Goal: Answer question/provide support: Share knowledge or assist other users

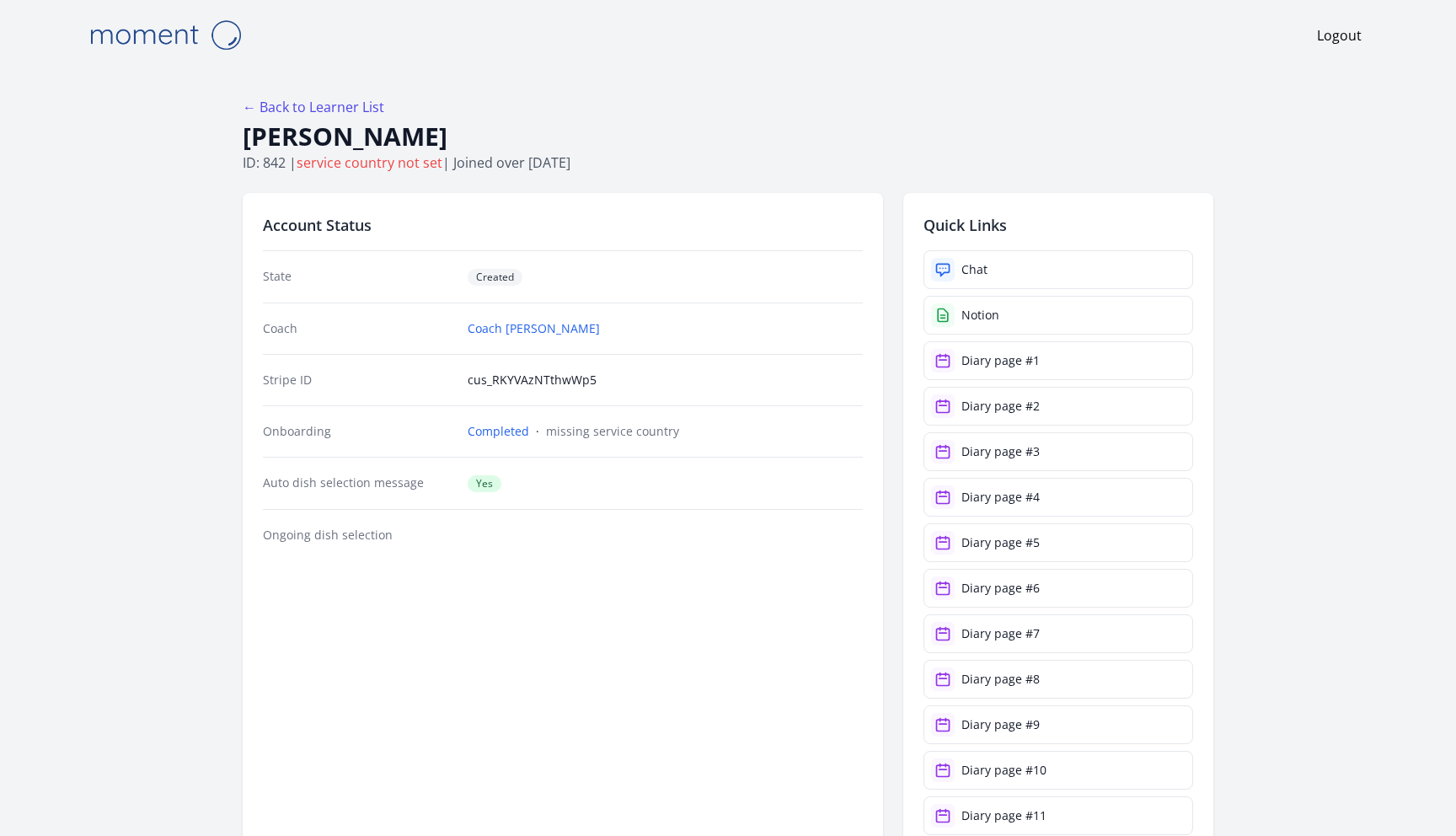
select select "****"
click at [304, 109] on link "← Back to Learner List" at bounding box center [314, 106] width 142 height 19
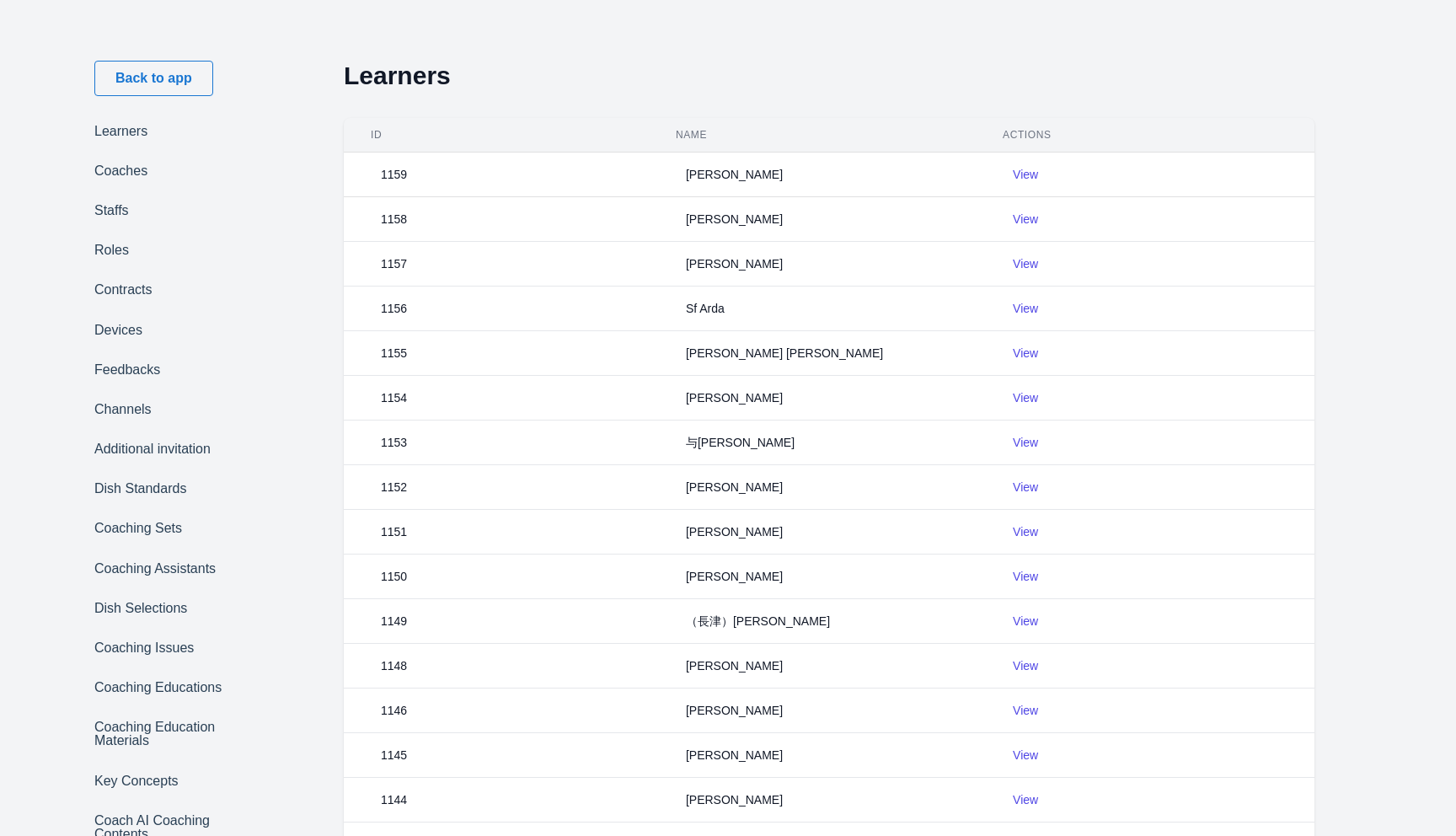
click at [419, 127] on th "ID" at bounding box center [505, 135] width 322 height 35
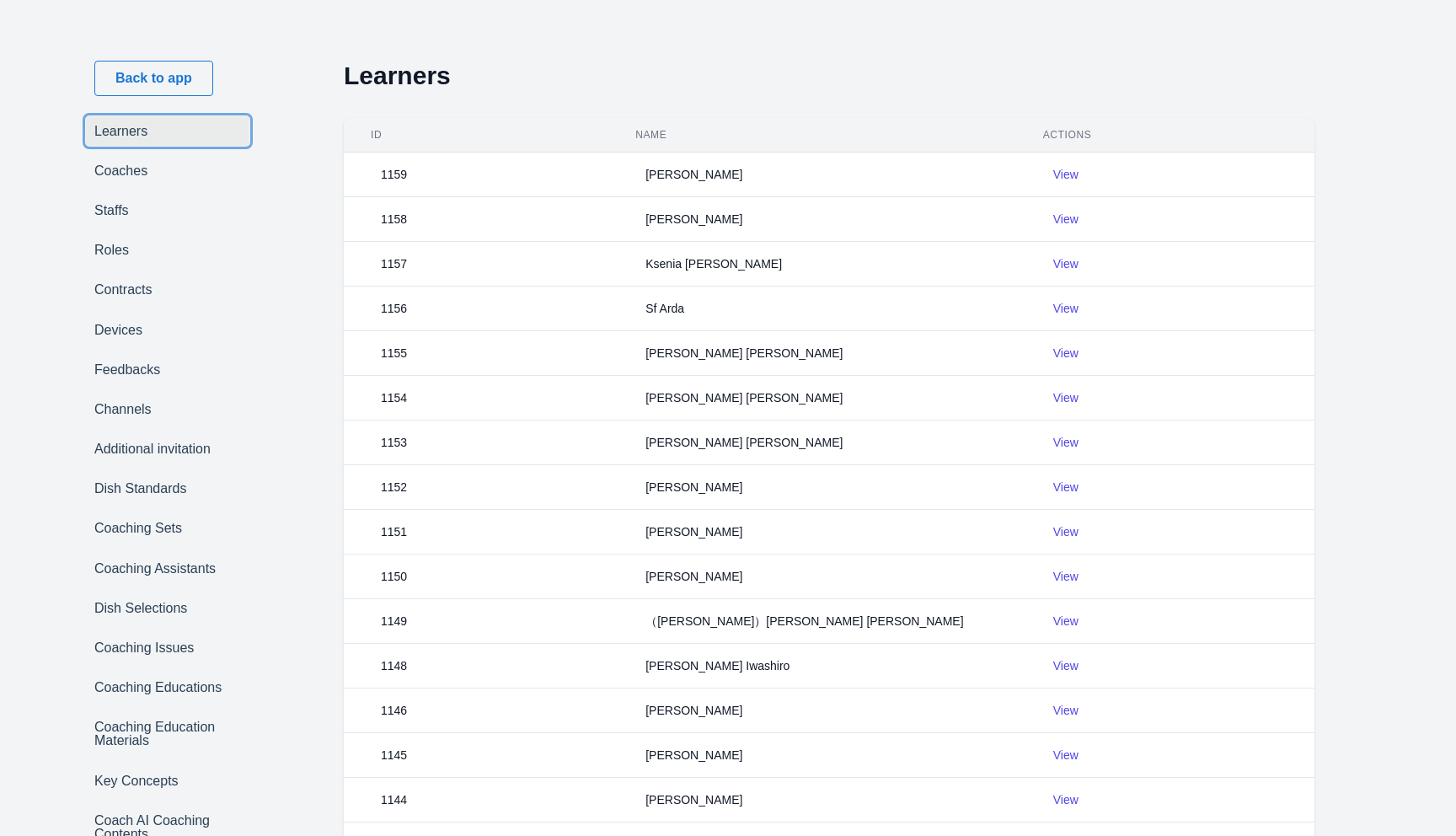
click at [132, 134] on link "Learners" at bounding box center [167, 130] width 163 height 29
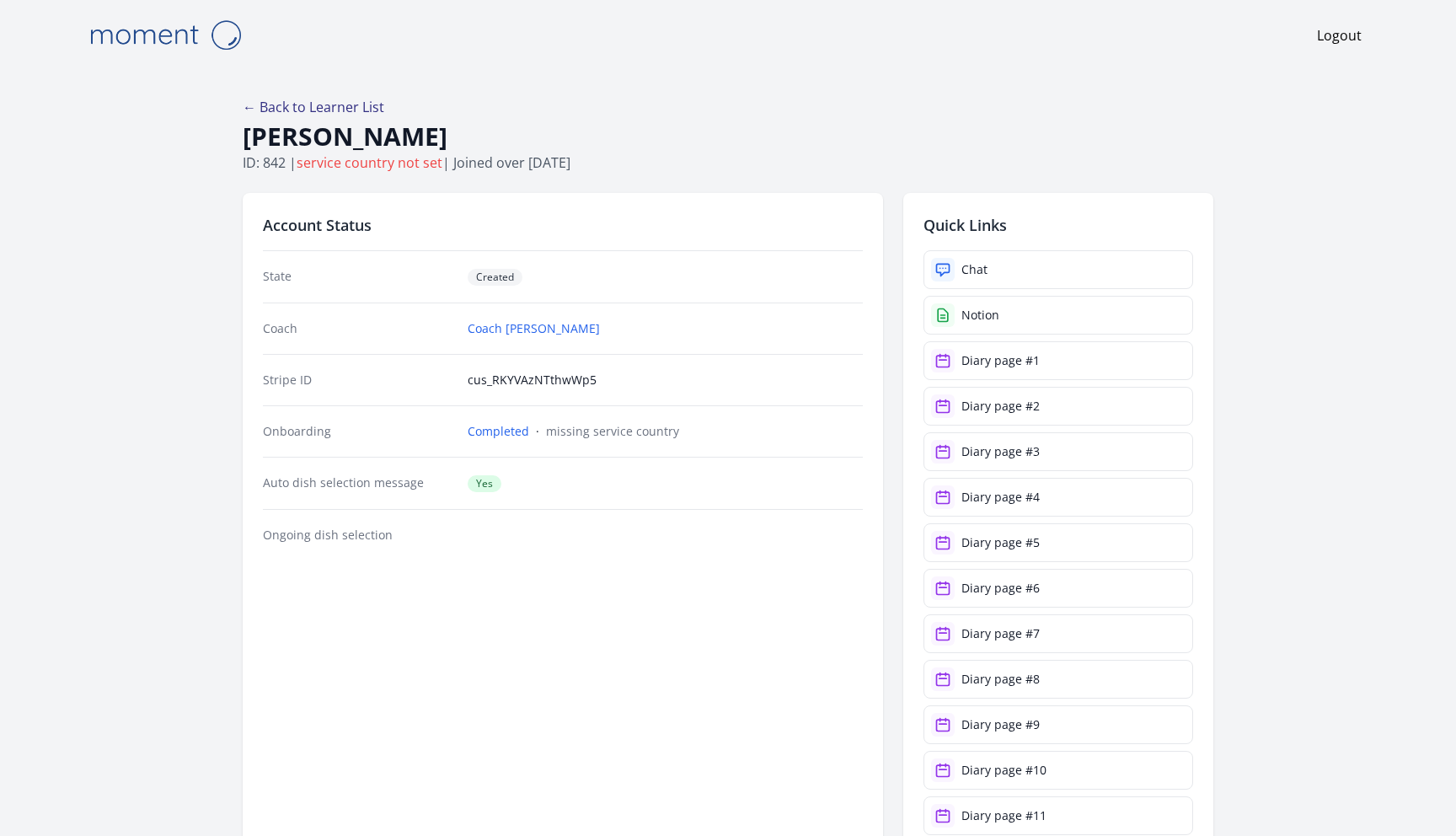
click at [357, 99] on link "← Back to Learner List" at bounding box center [314, 106] width 142 height 19
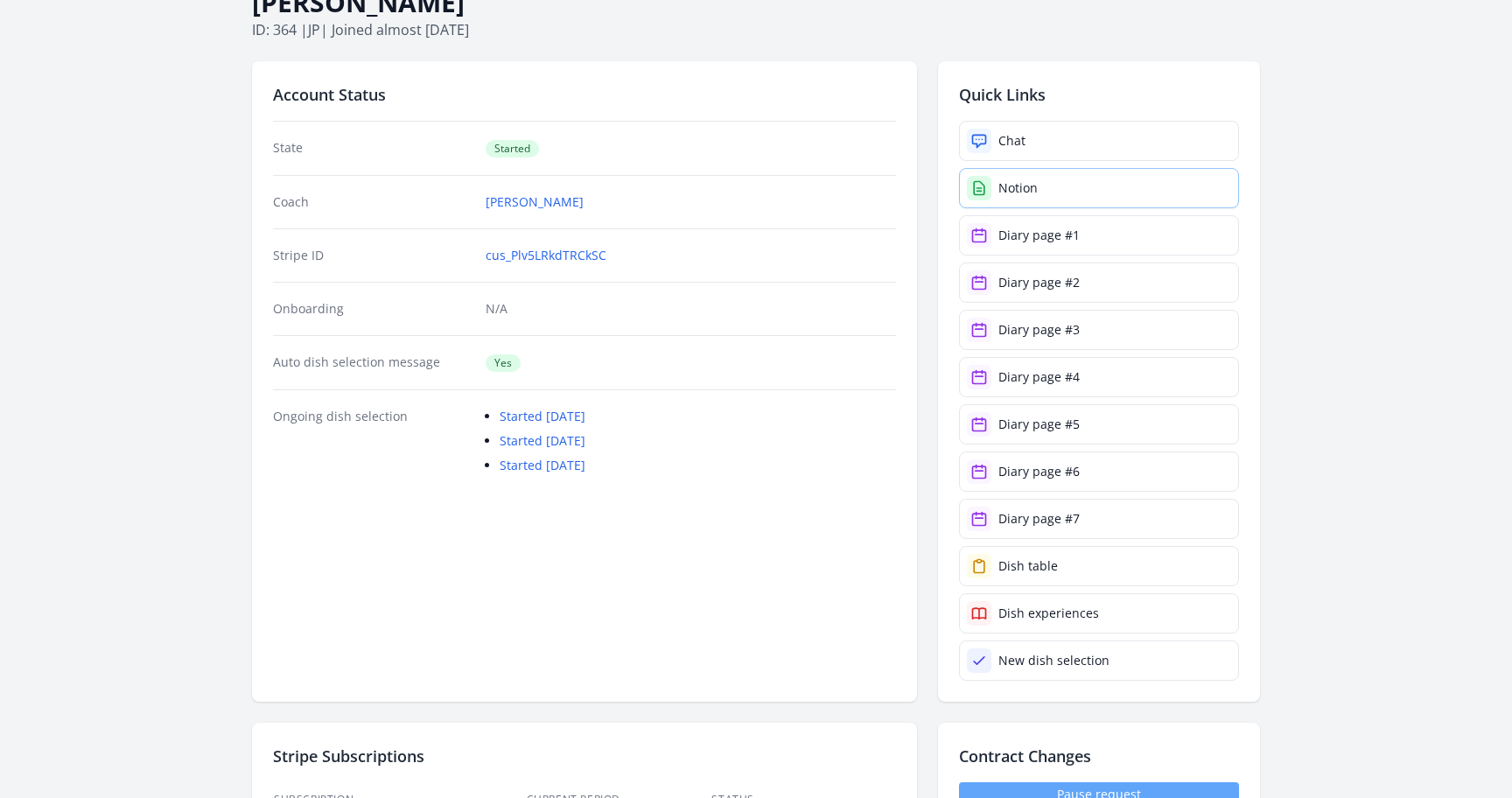
scroll to position [124, 0]
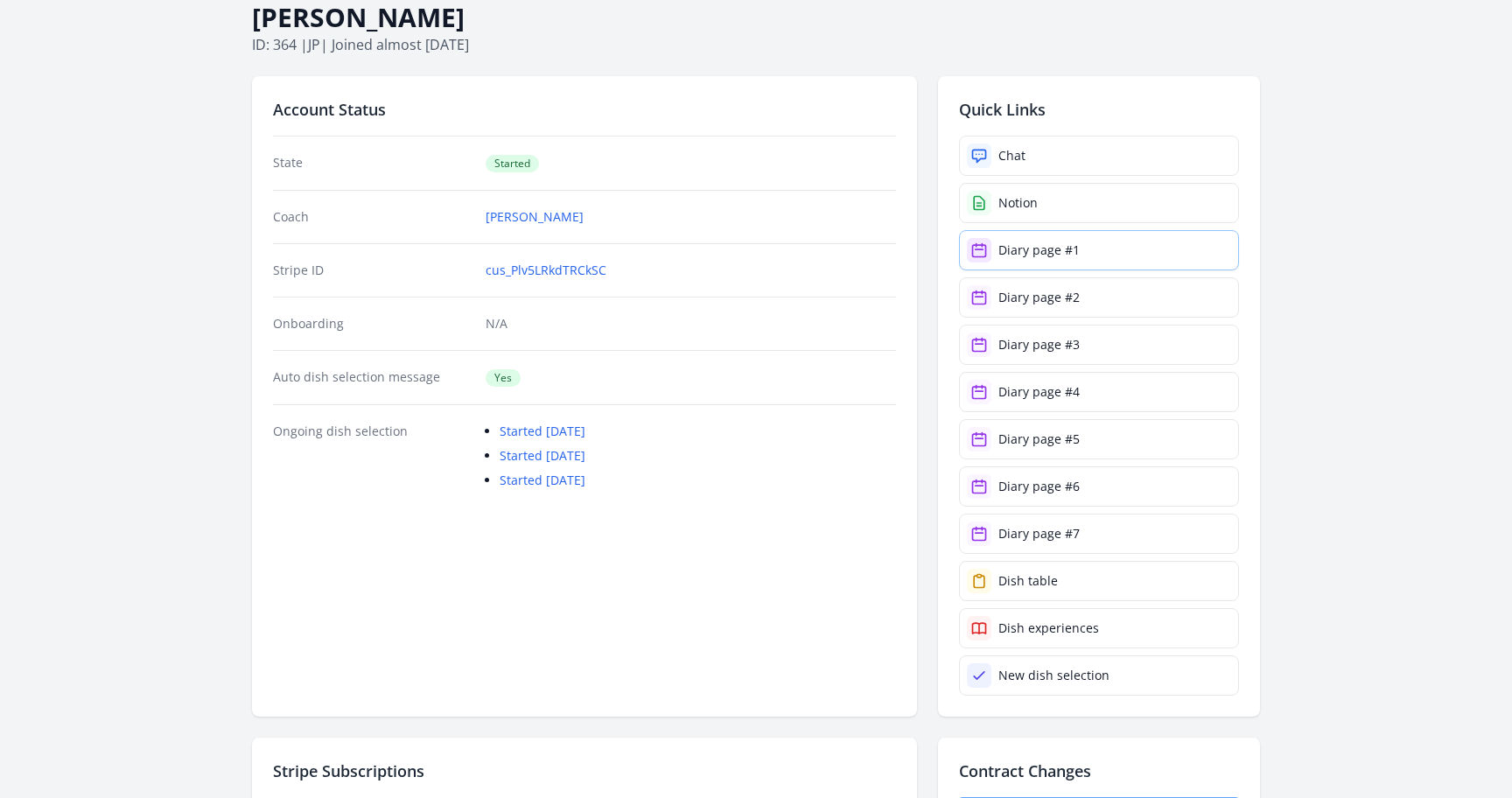
click at [1043, 249] on div "Diary page #1" at bounding box center [1039, 250] width 82 height 18
click at [1076, 303] on div "Diary page #2" at bounding box center [1039, 297] width 82 height 18
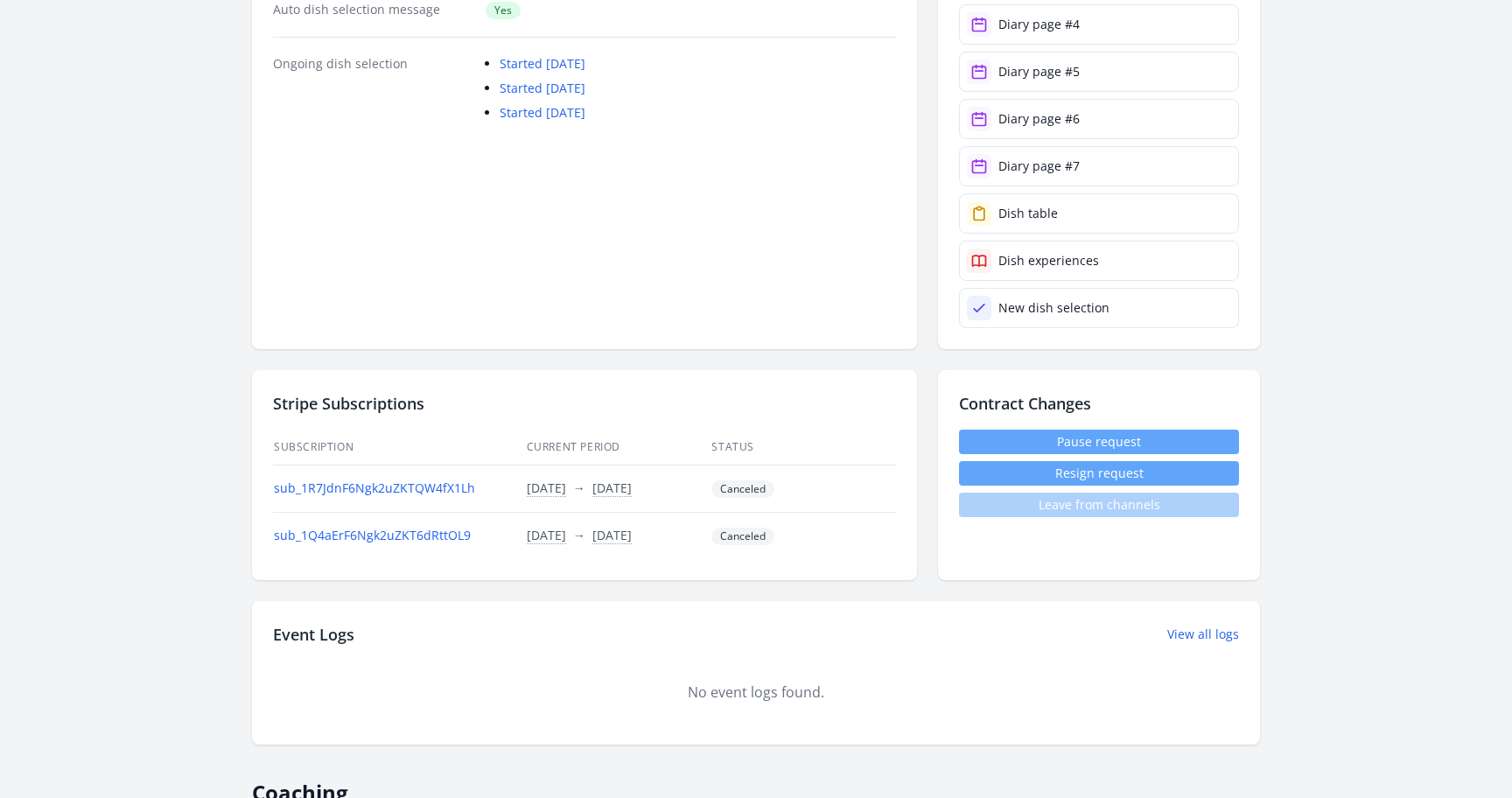
scroll to position [0, 0]
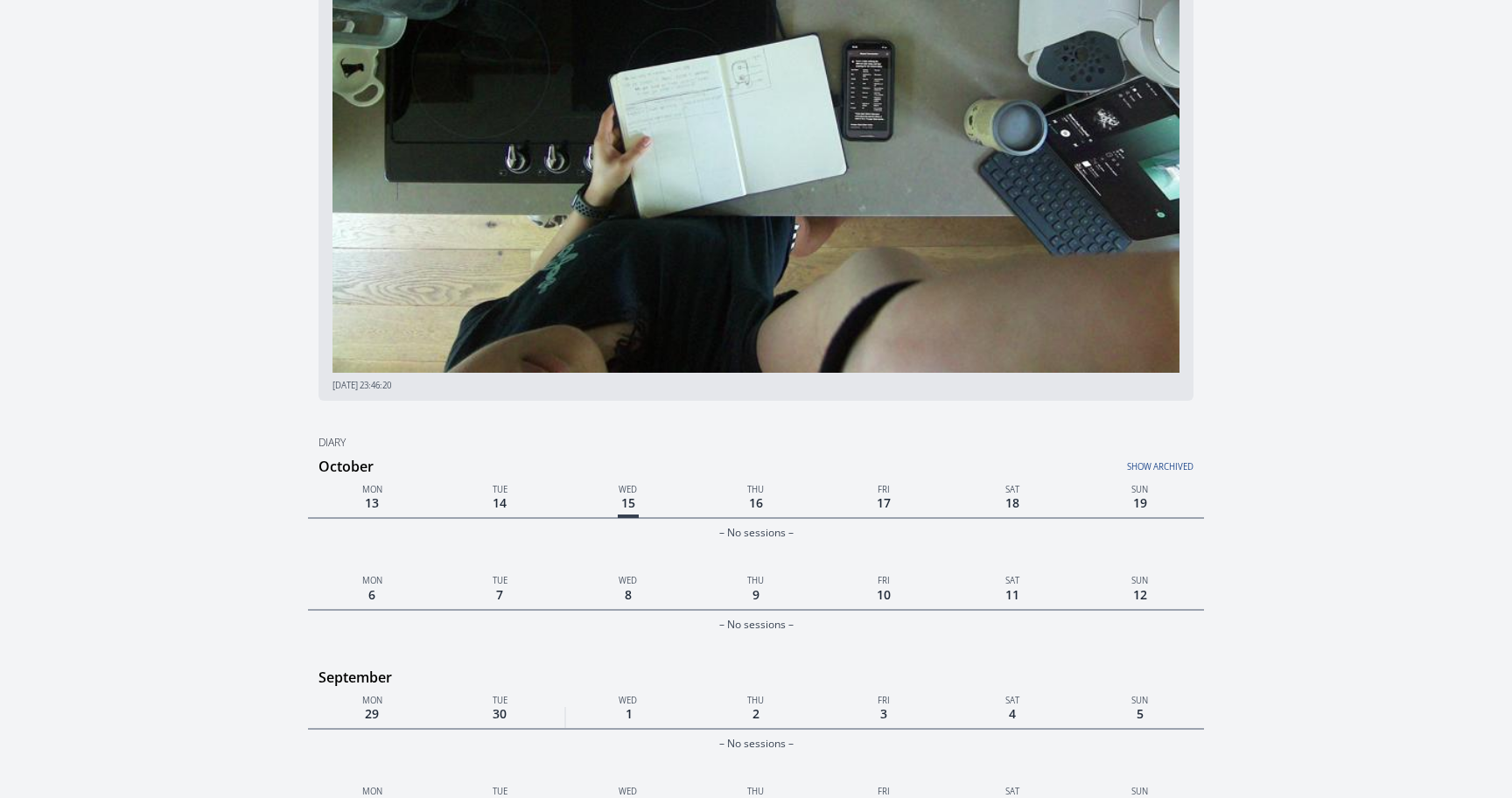
scroll to position [247, 0]
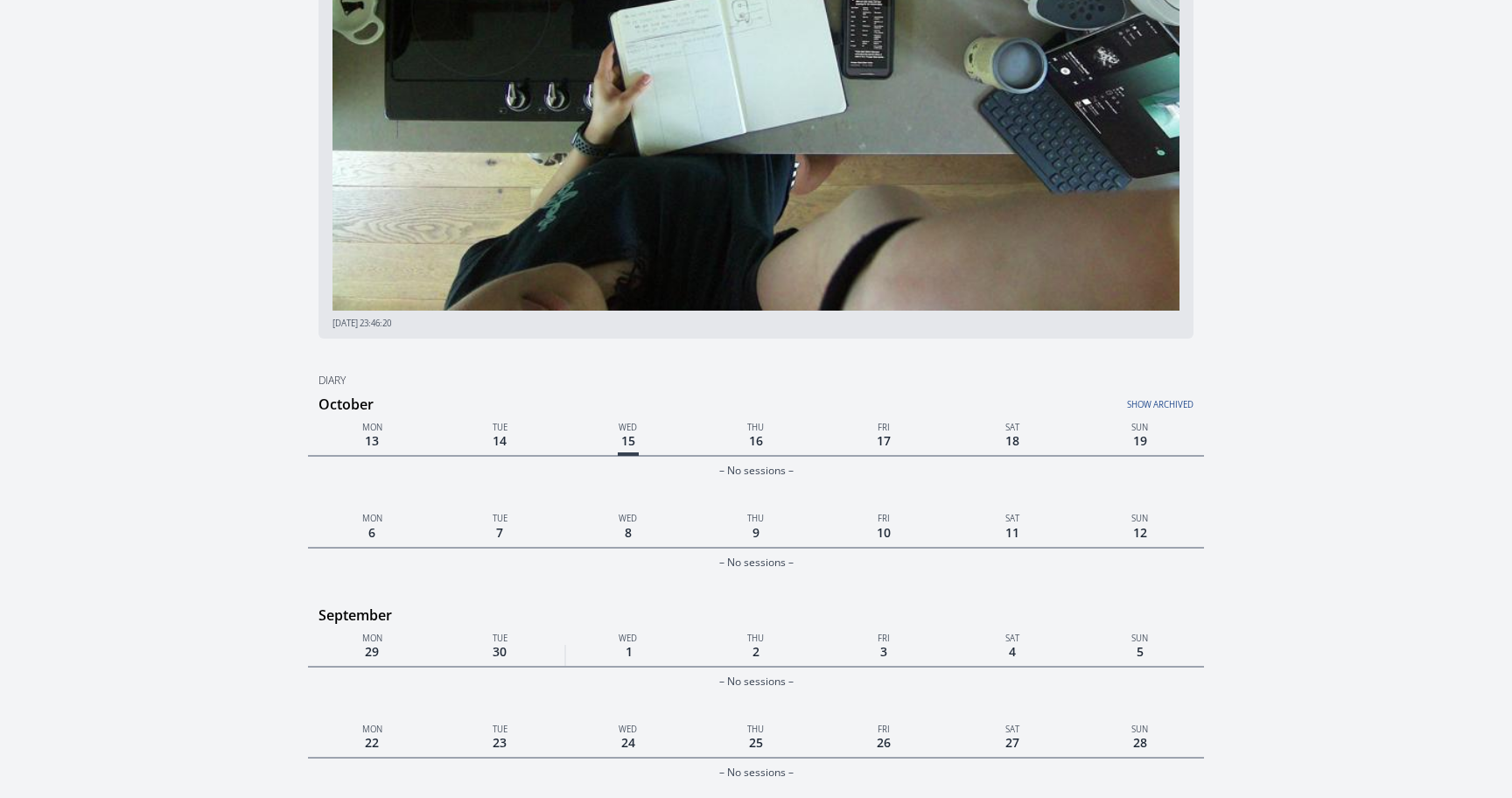
click at [1157, 403] on link "Show archived" at bounding box center [1044, 400] width 299 height 23
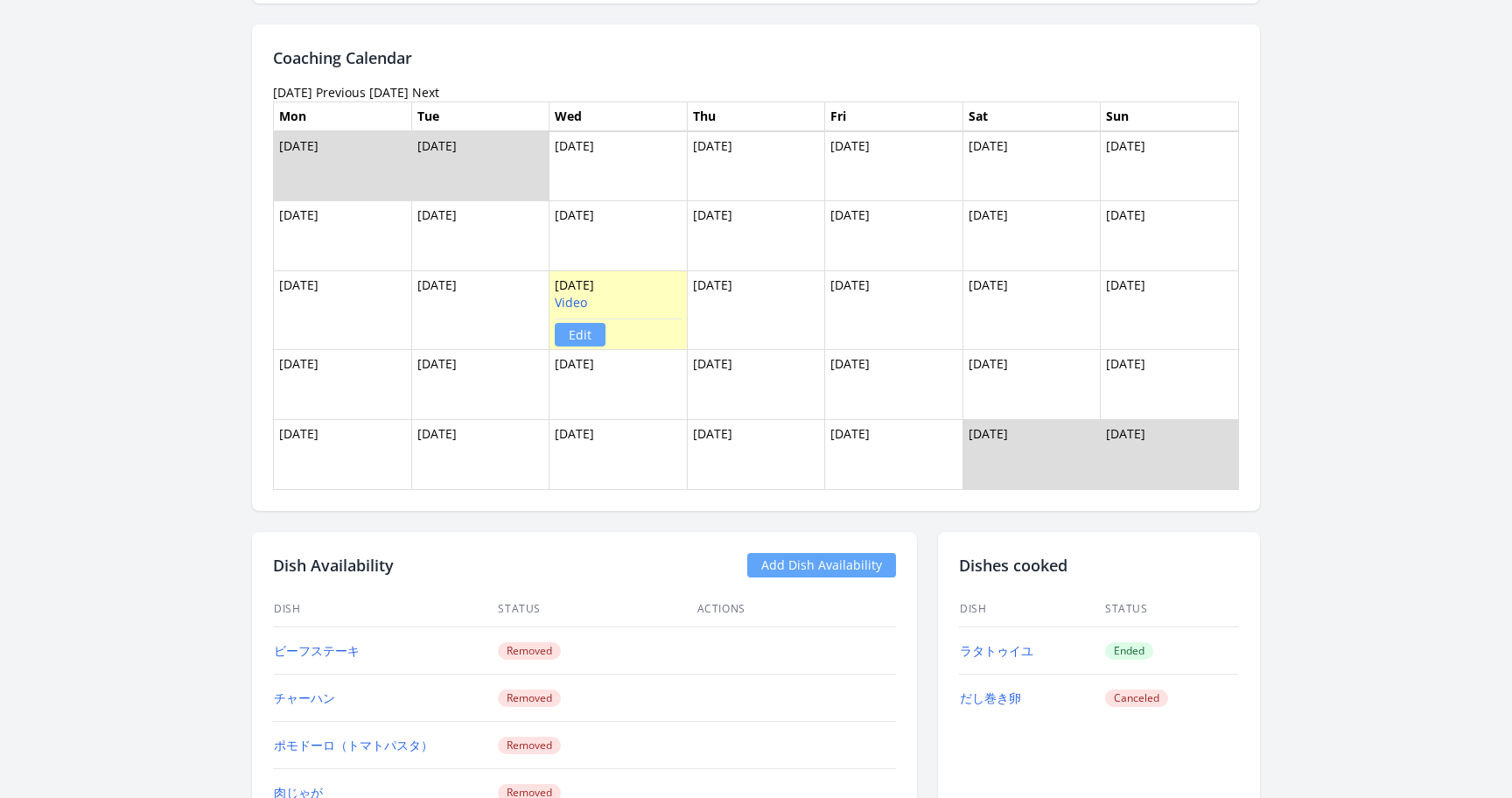
scroll to position [1599, 0]
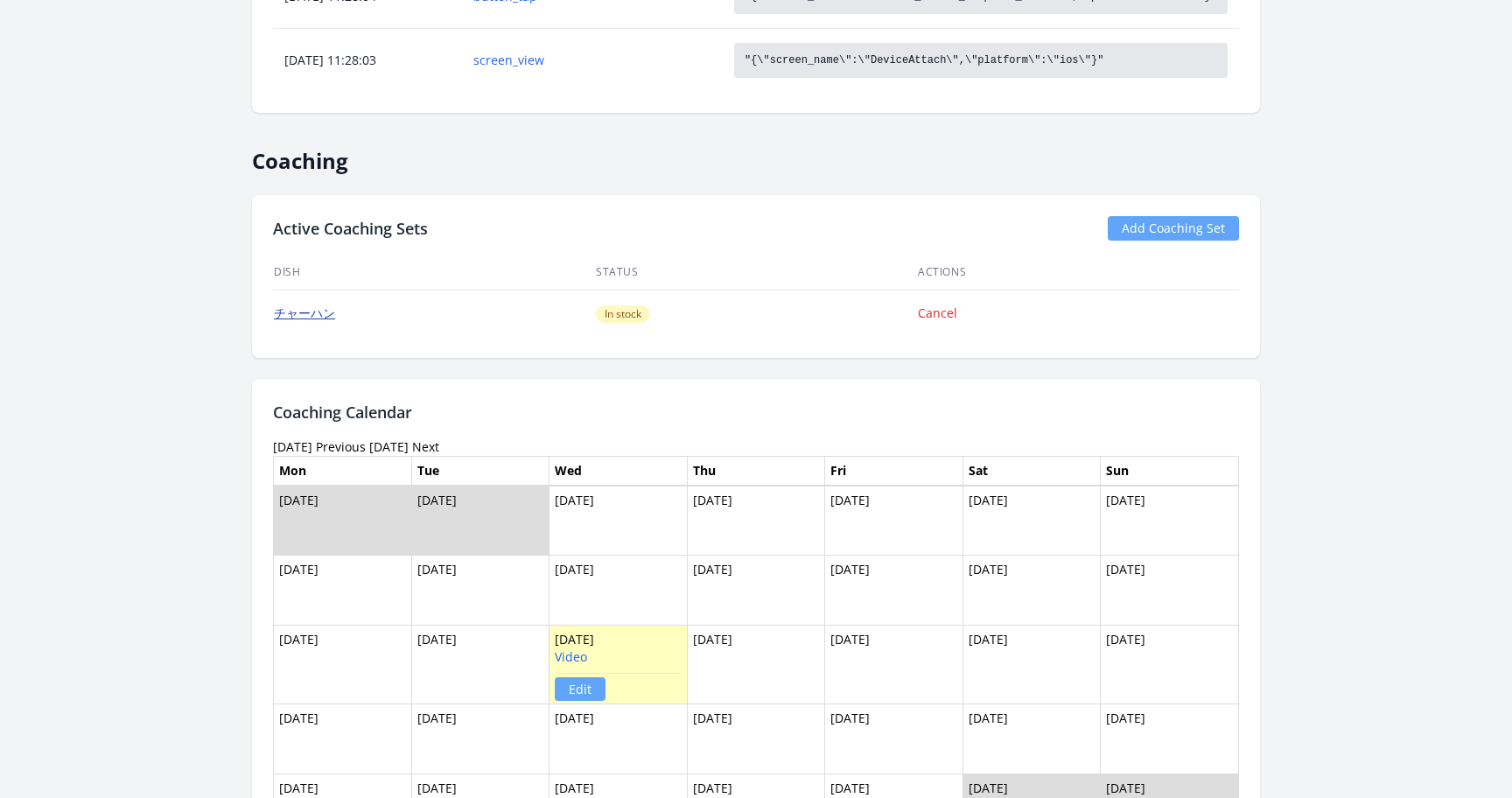
click at [327, 313] on link "チャーハン" at bounding box center [304, 313] width 61 height 17
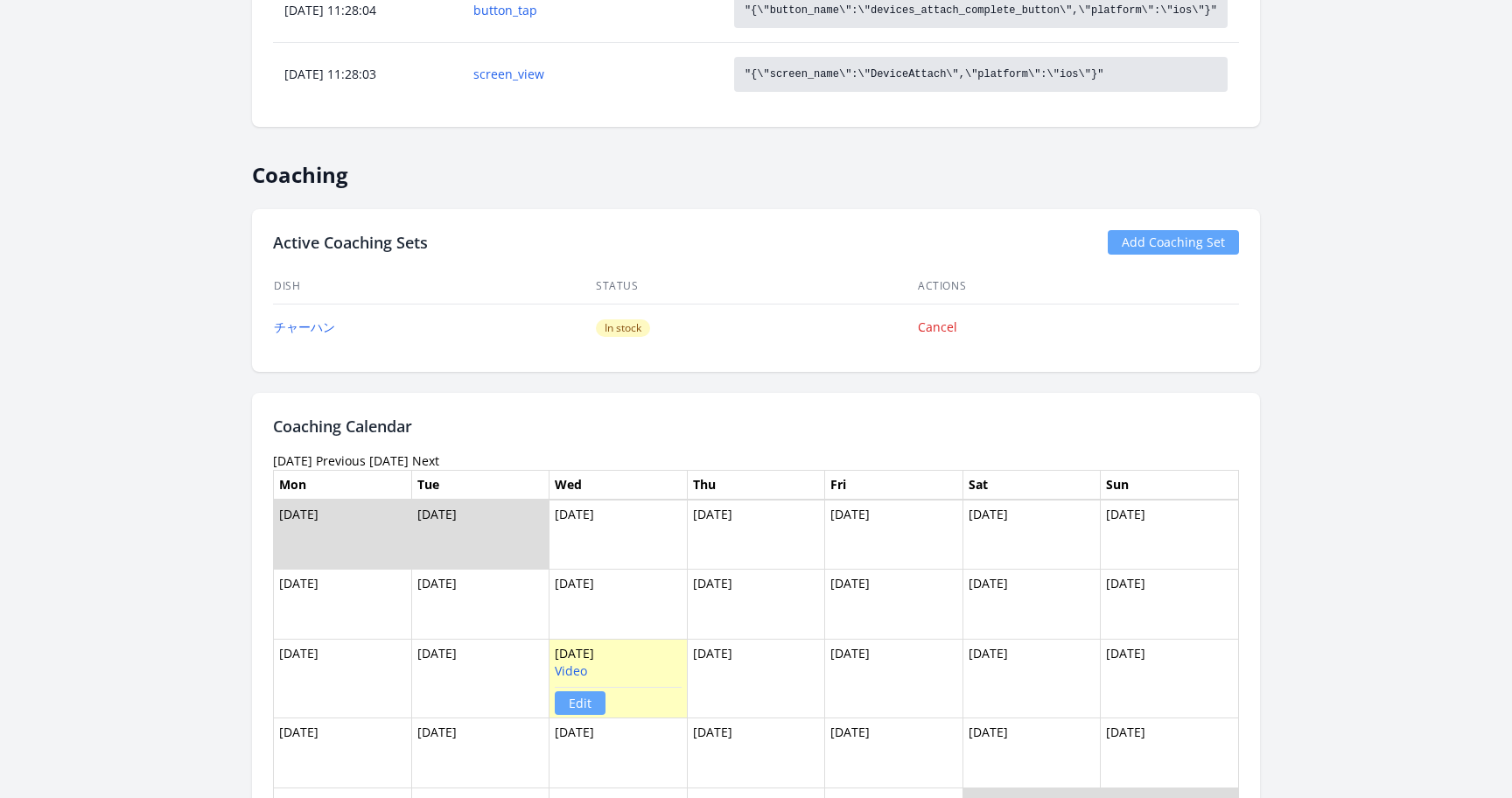
scroll to position [1543, 0]
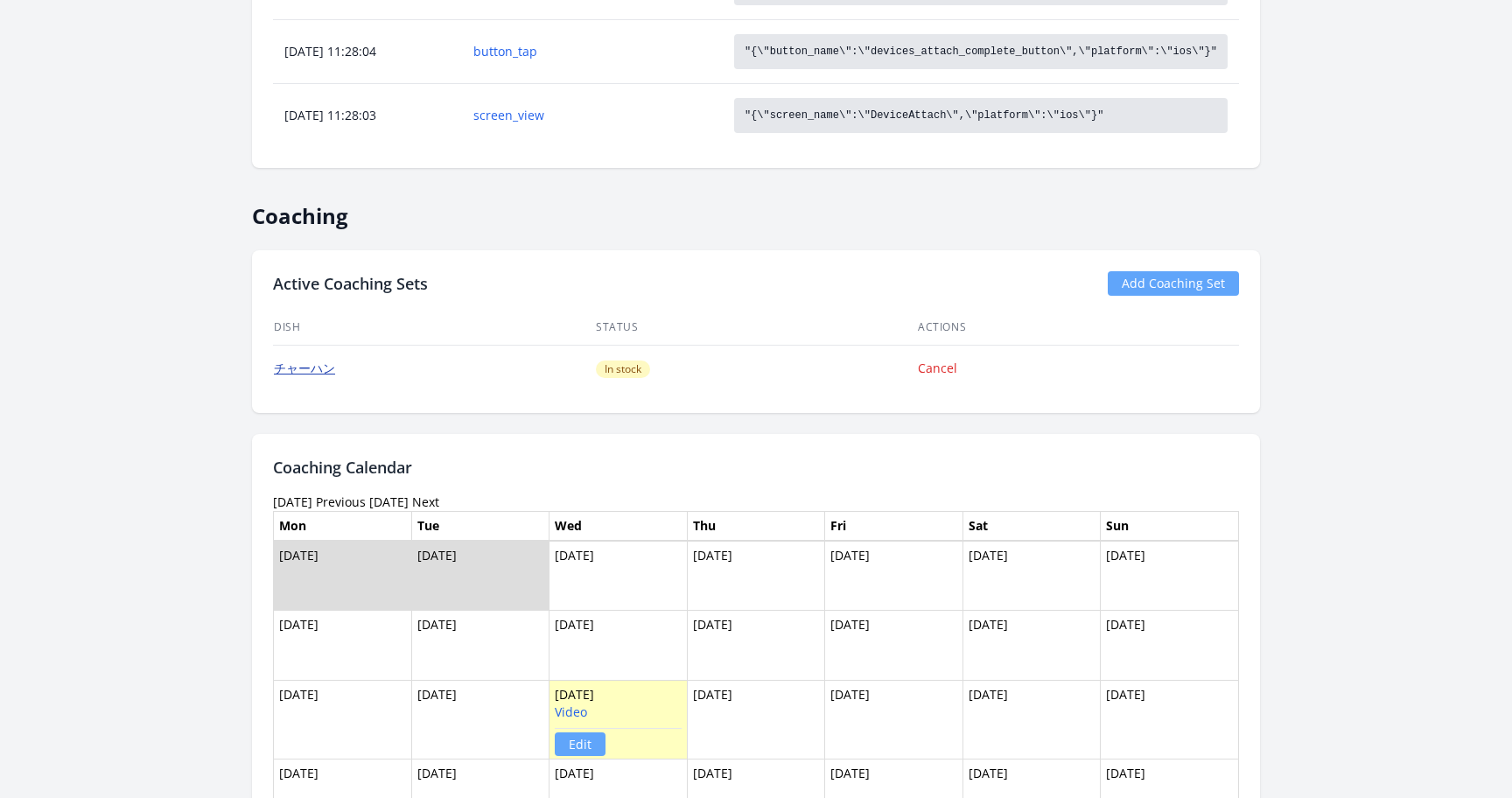
click at [306, 370] on link "チャーハン" at bounding box center [304, 368] width 61 height 17
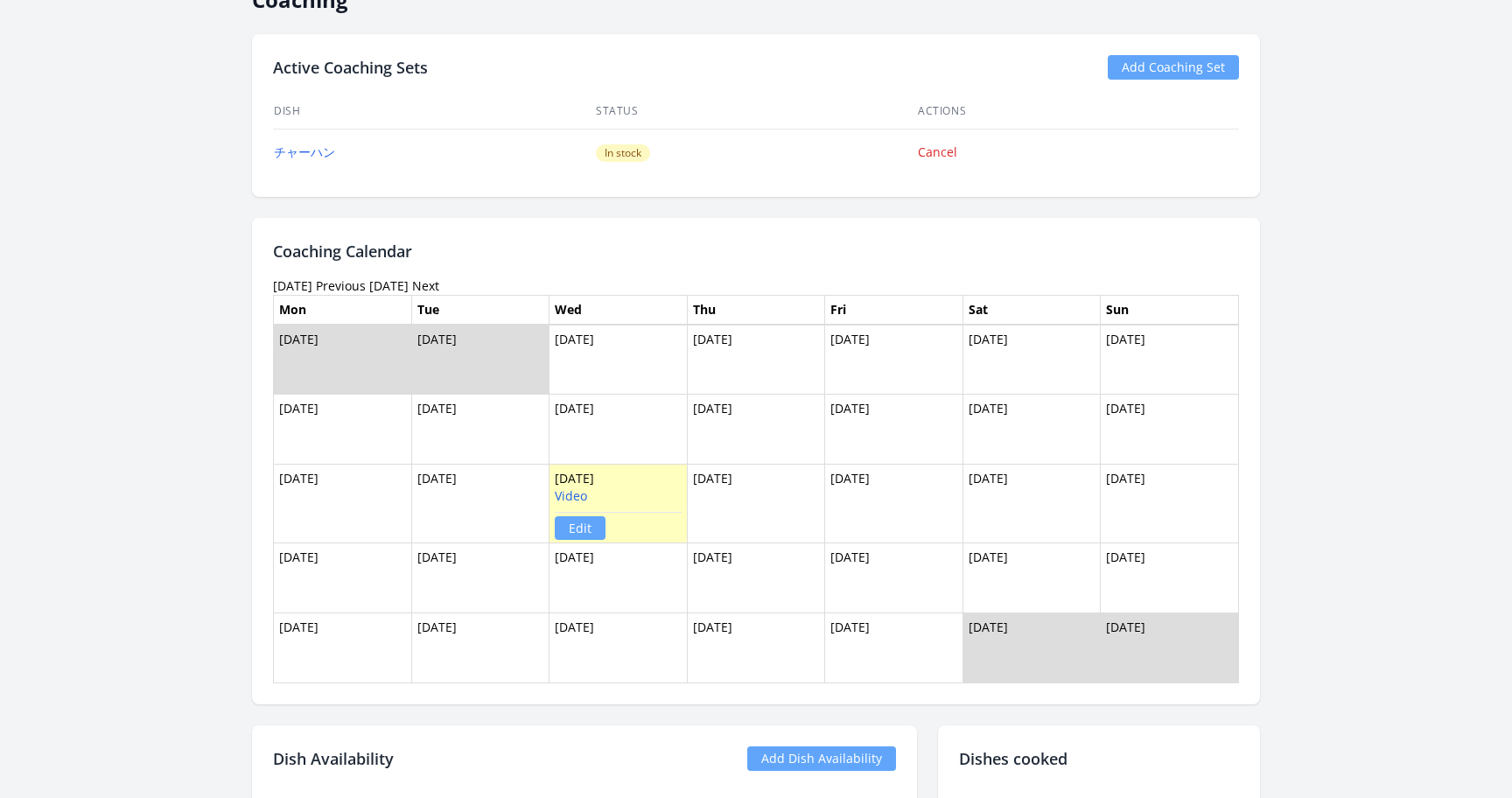
scroll to position [1745, 0]
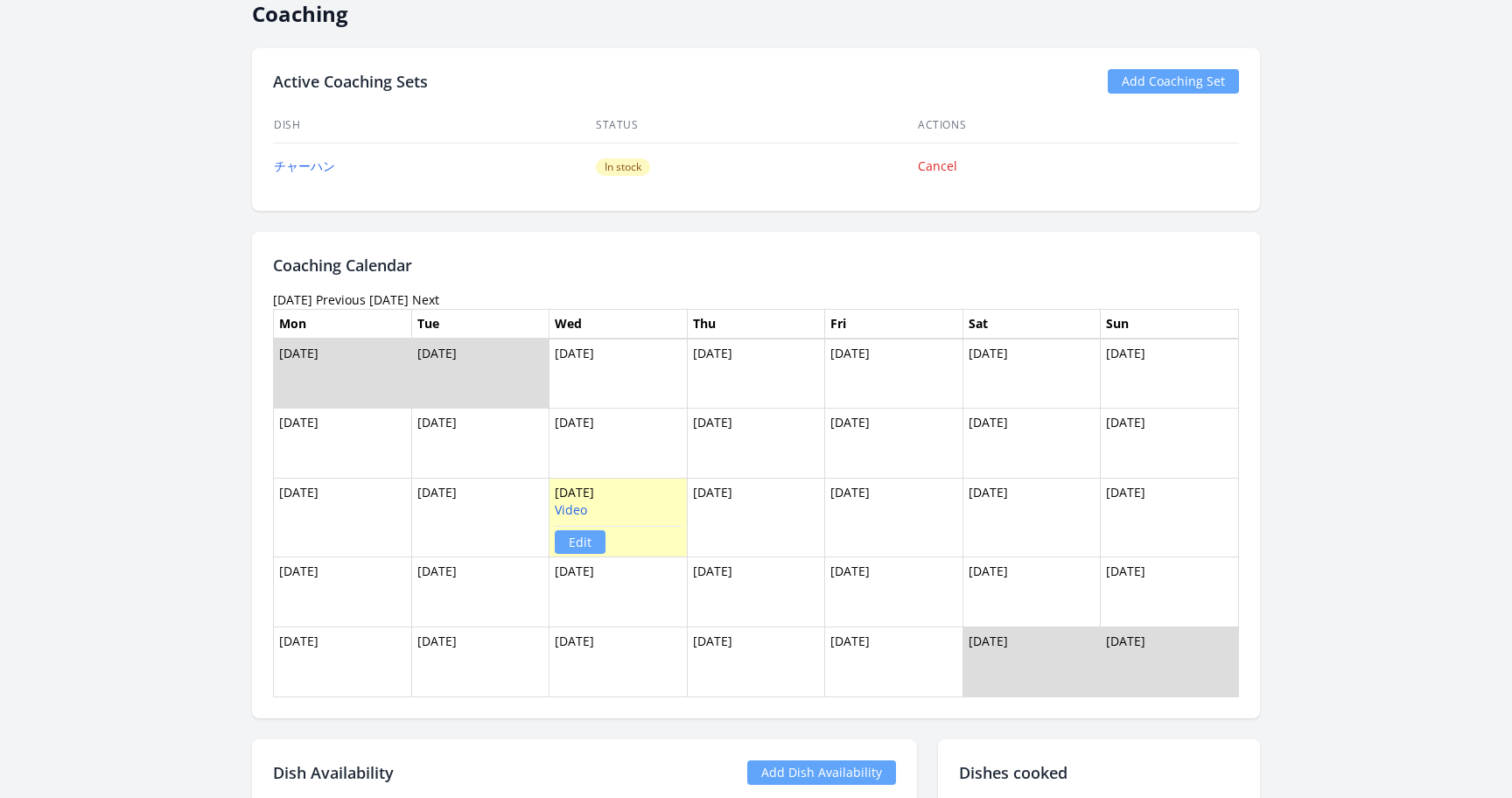
click at [1151, 87] on link "Add Coaching Set" at bounding box center [1173, 82] width 132 height 24
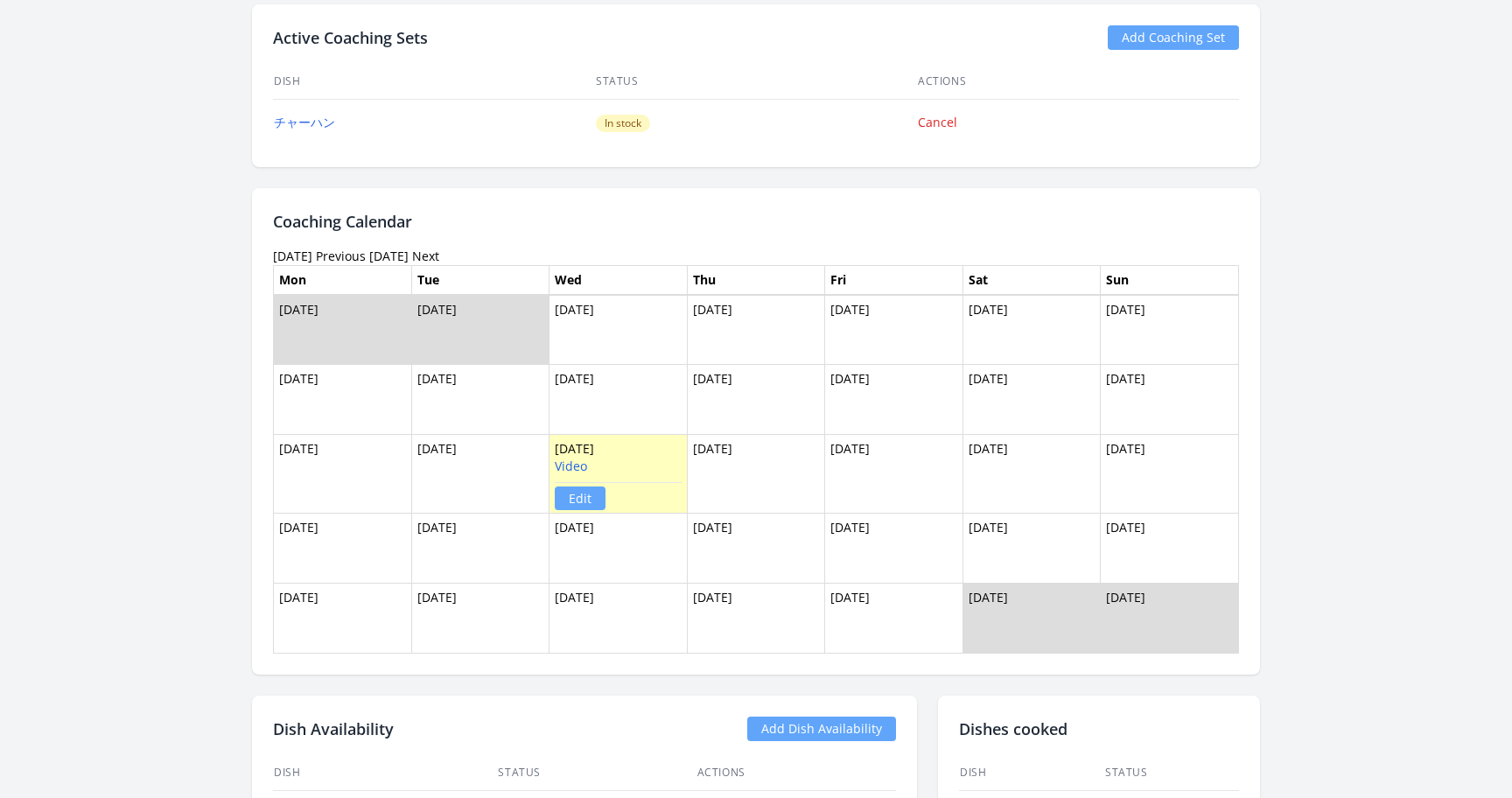
scroll to position [1582, 0]
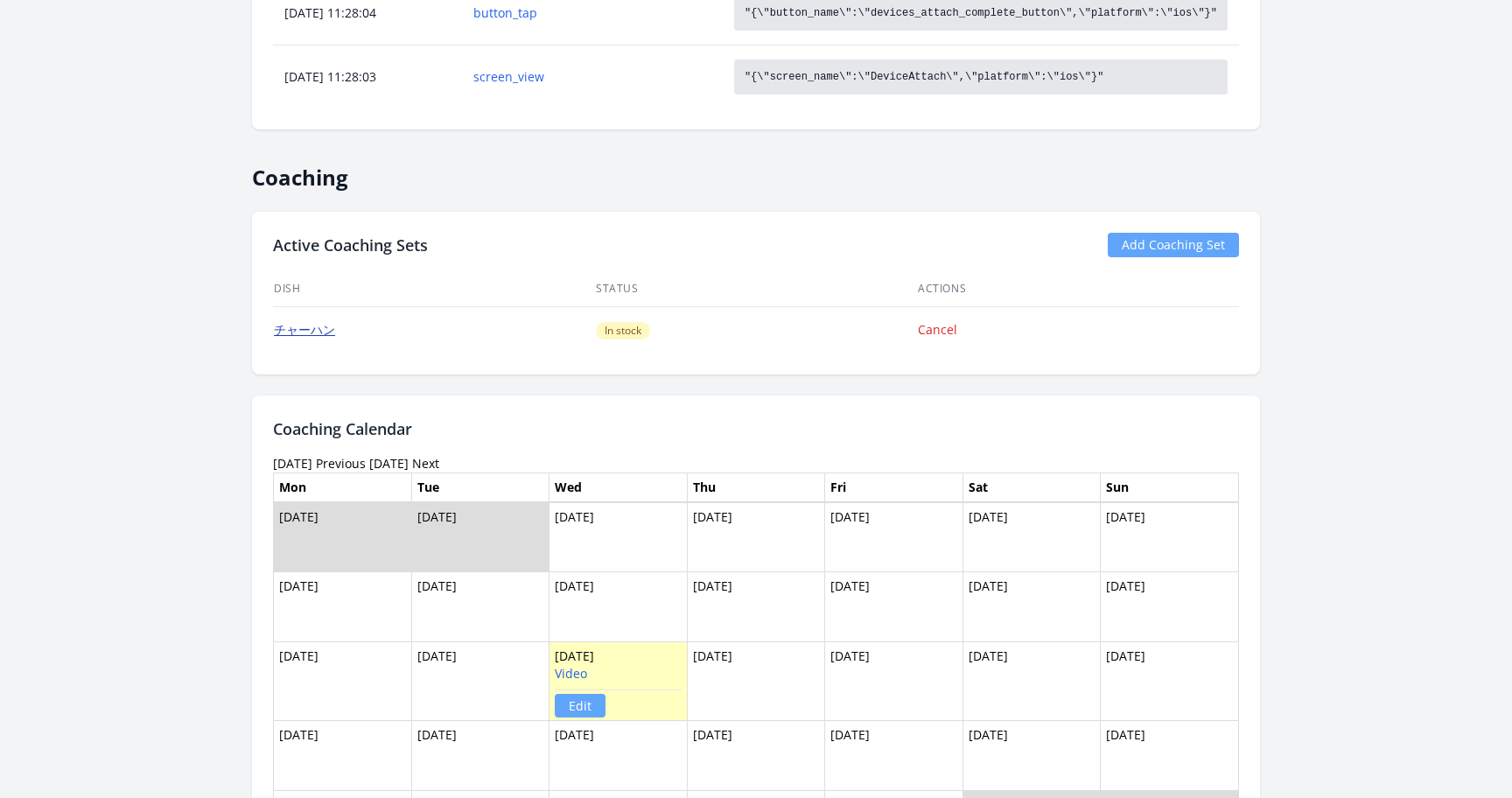
click at [327, 327] on link "チャーハン" at bounding box center [304, 329] width 61 height 17
drag, startPoint x: 351, startPoint y: 324, endPoint x: 275, endPoint y: 327, distance: 76.1
click at [275, 326] on td "チャーハン" at bounding box center [433, 329] width 322 height 47
copy link "チャーハン"
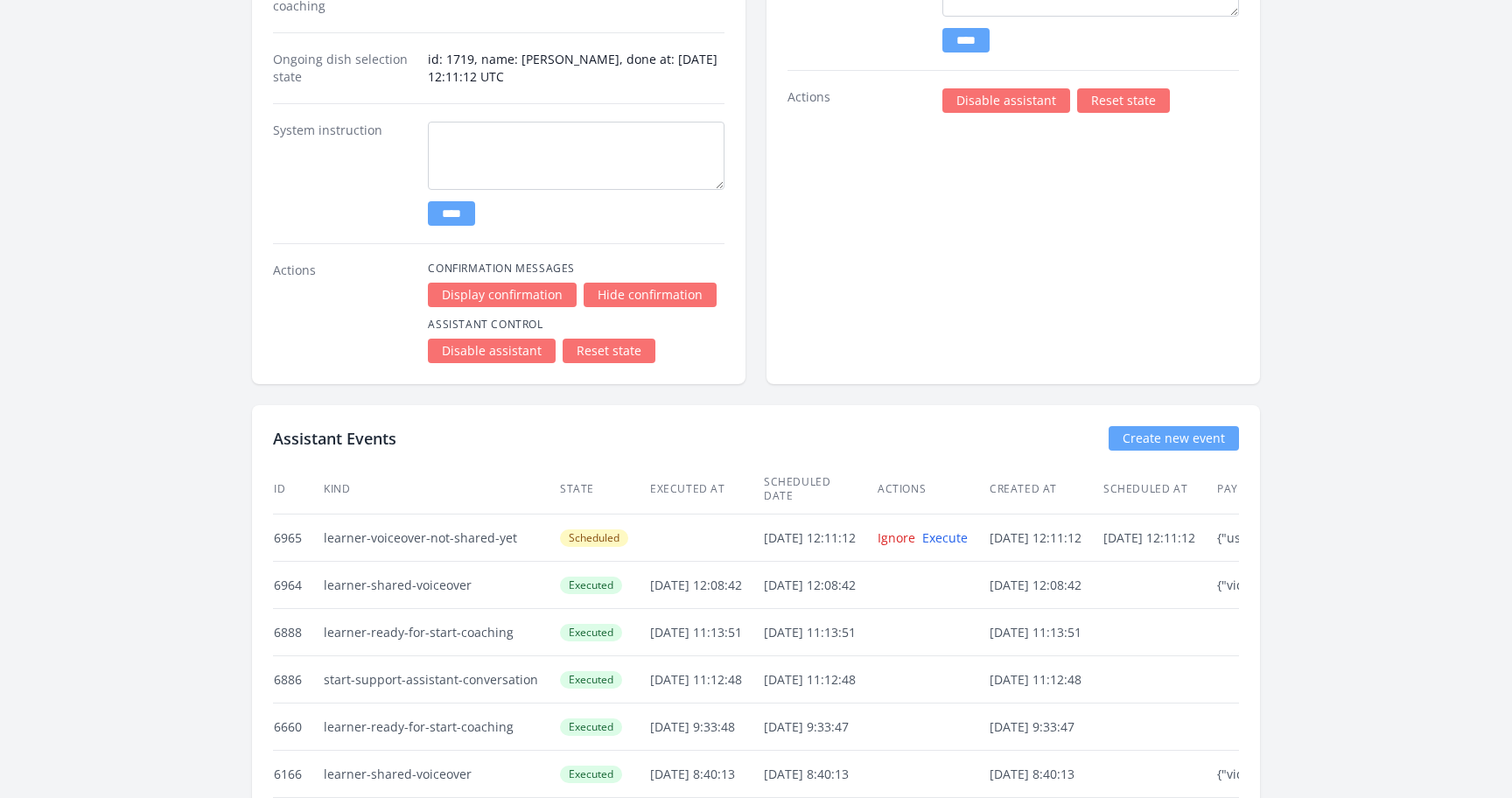
scroll to position [4357, 0]
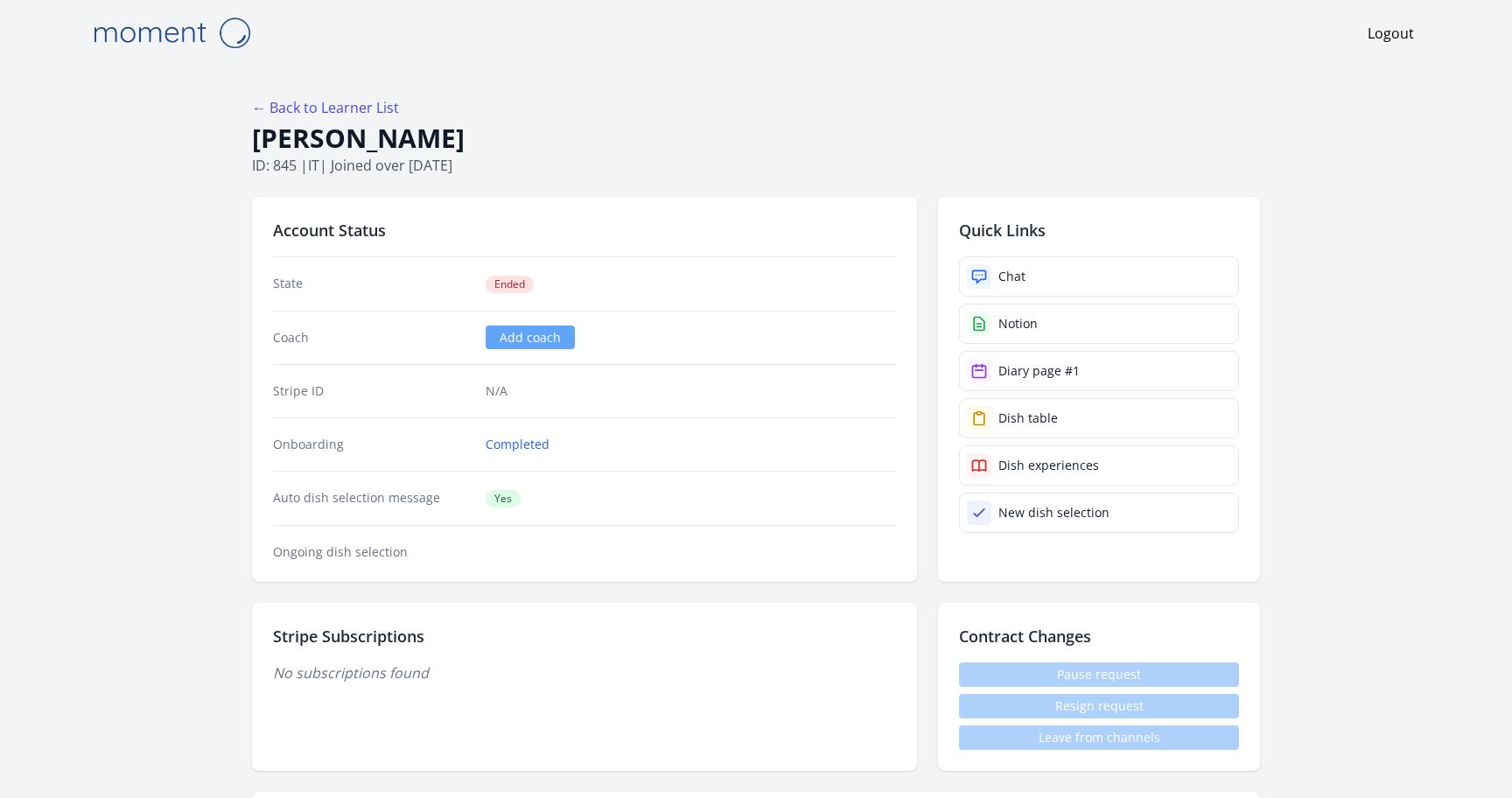
scroll to position [5, 0]
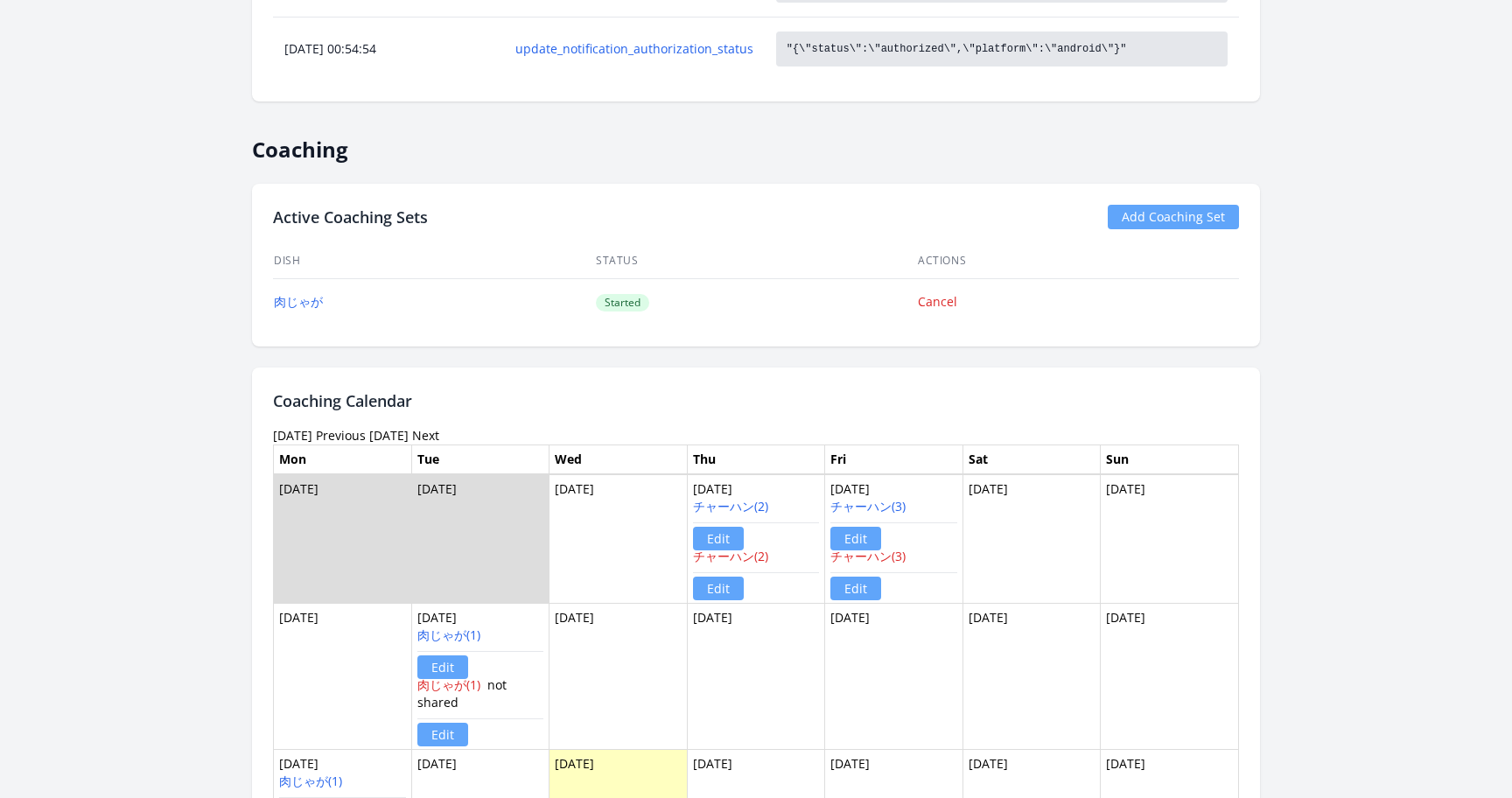
scroll to position [2163, 0]
